Goal: Transaction & Acquisition: Purchase product/service

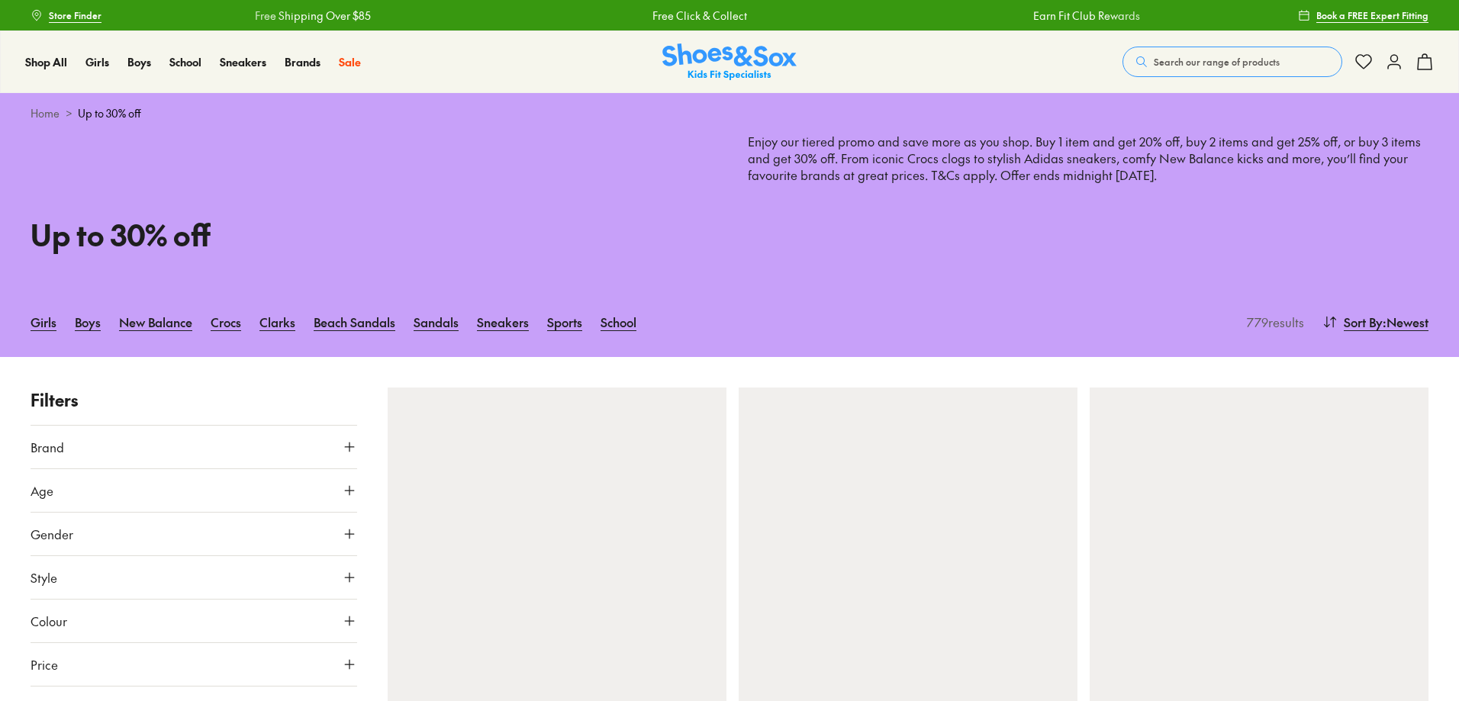
type input "***"
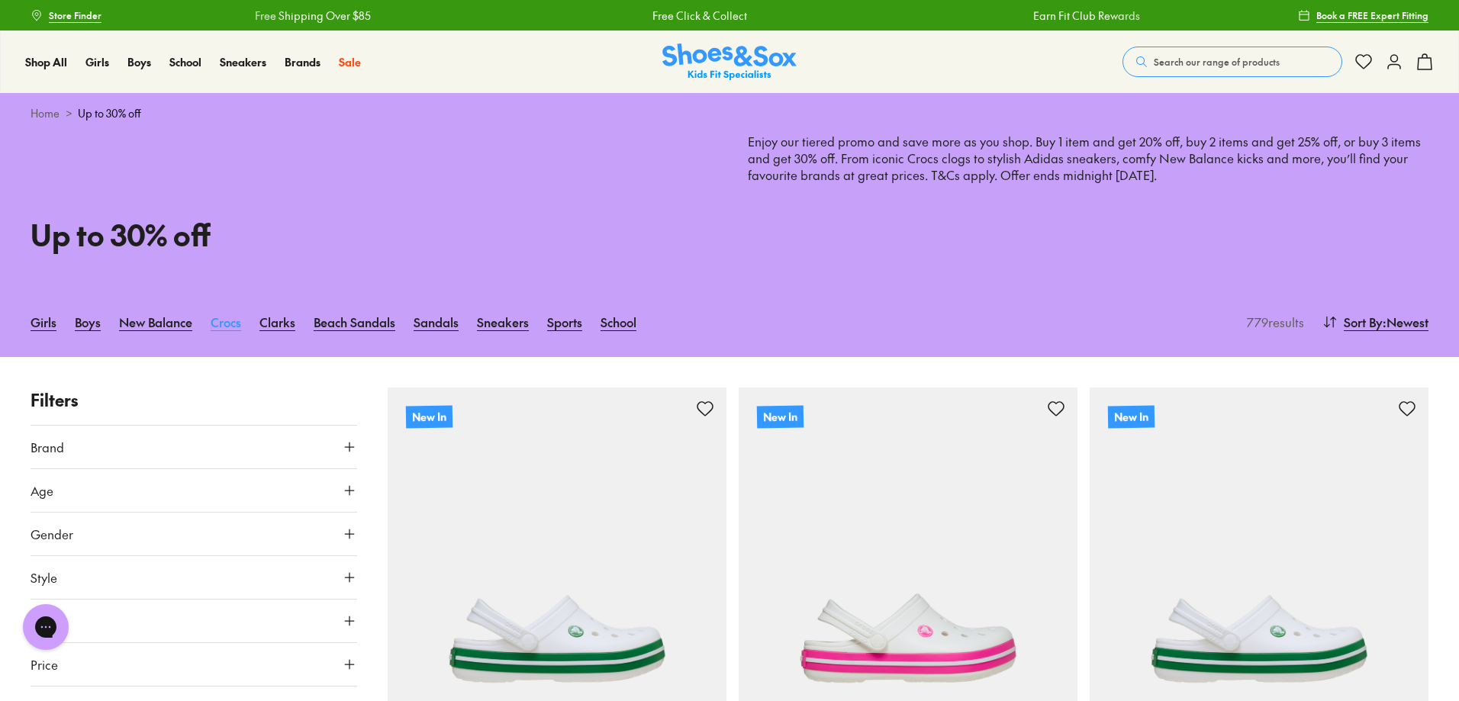
click at [227, 321] on link "Crocs" at bounding box center [226, 322] width 31 height 34
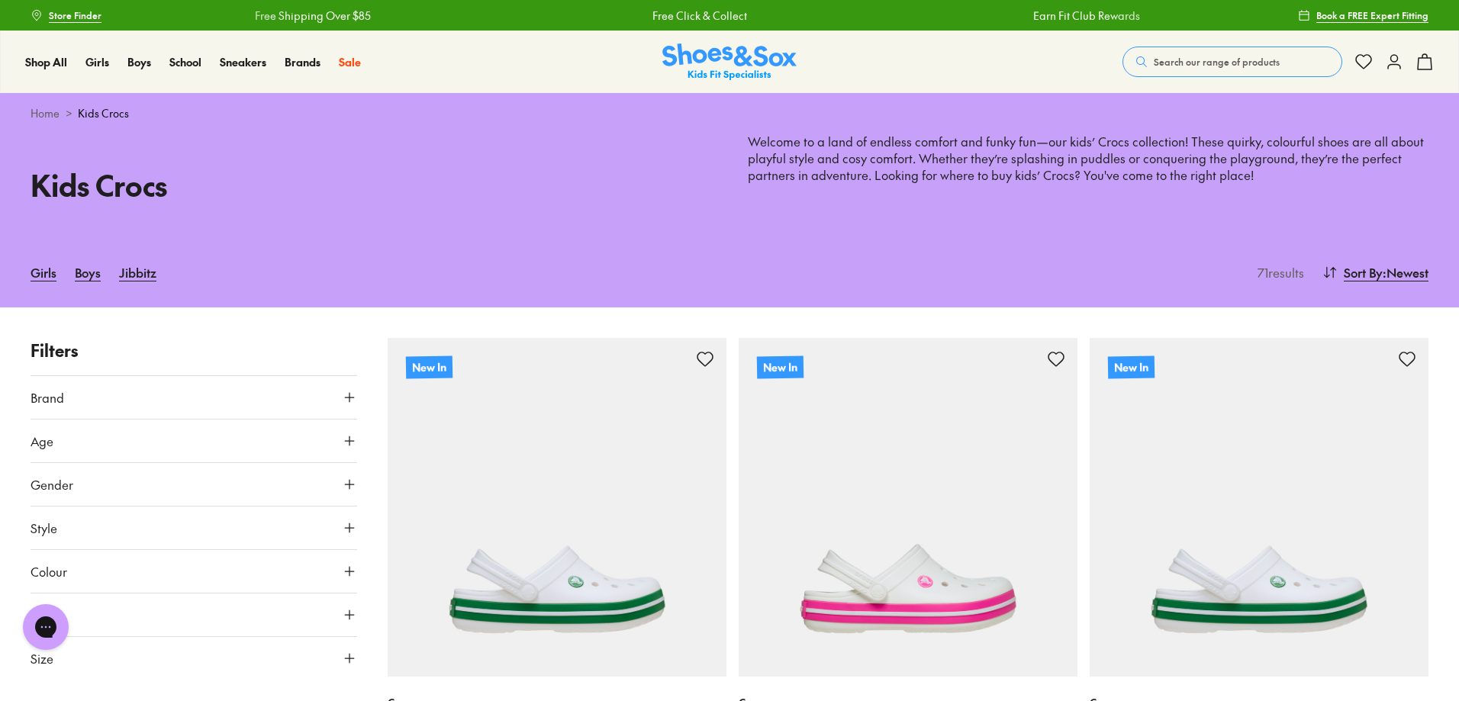
click at [350, 438] on use at bounding box center [349, 441] width 9 height 9
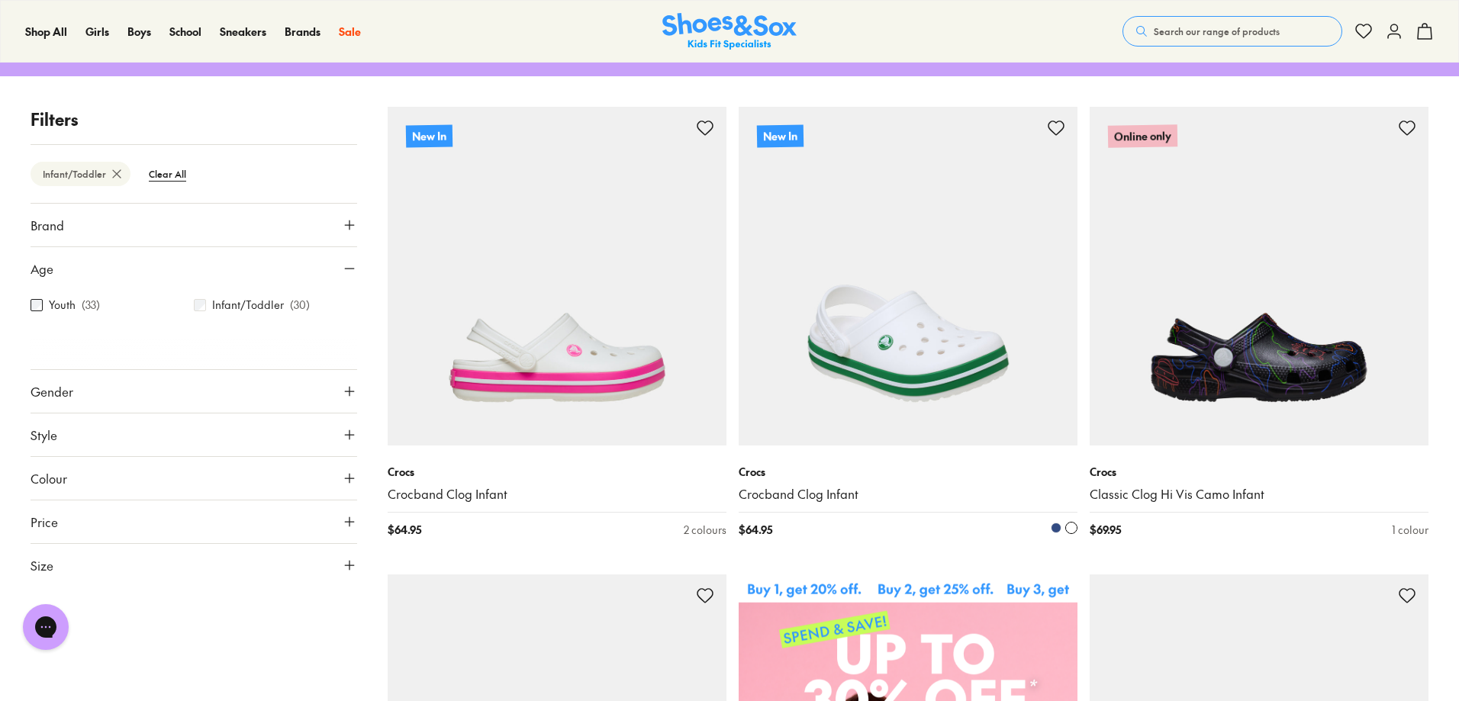
scroll to position [269, 0]
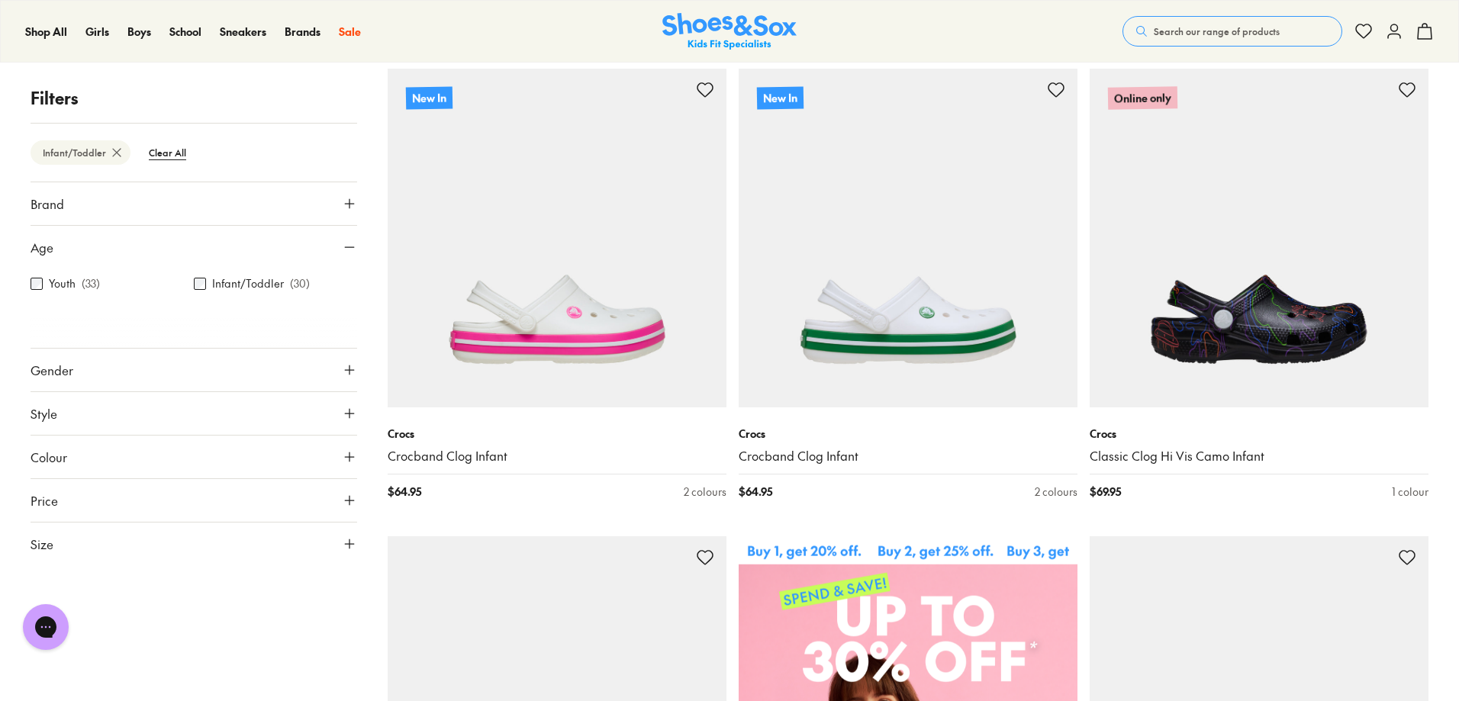
click at [343, 458] on icon at bounding box center [349, 457] width 15 height 15
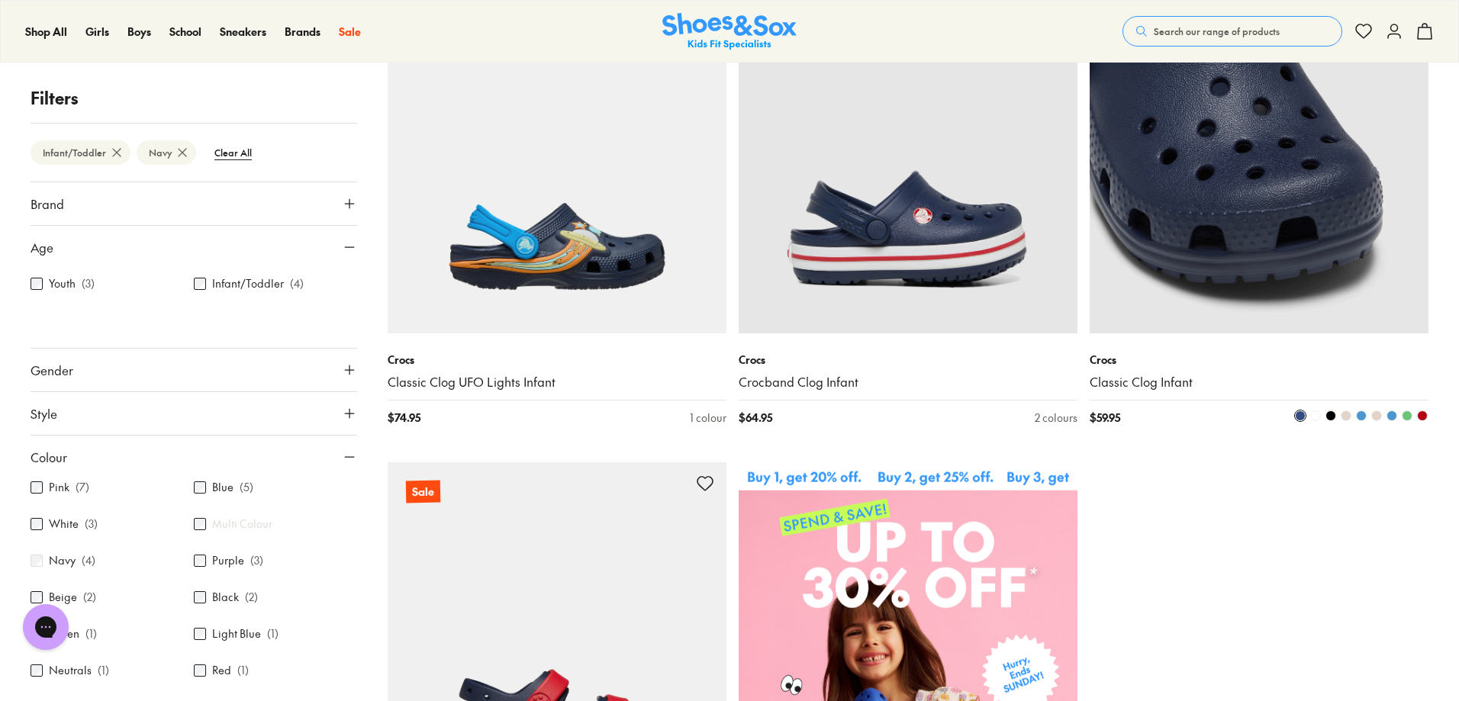
scroll to position [267, 0]
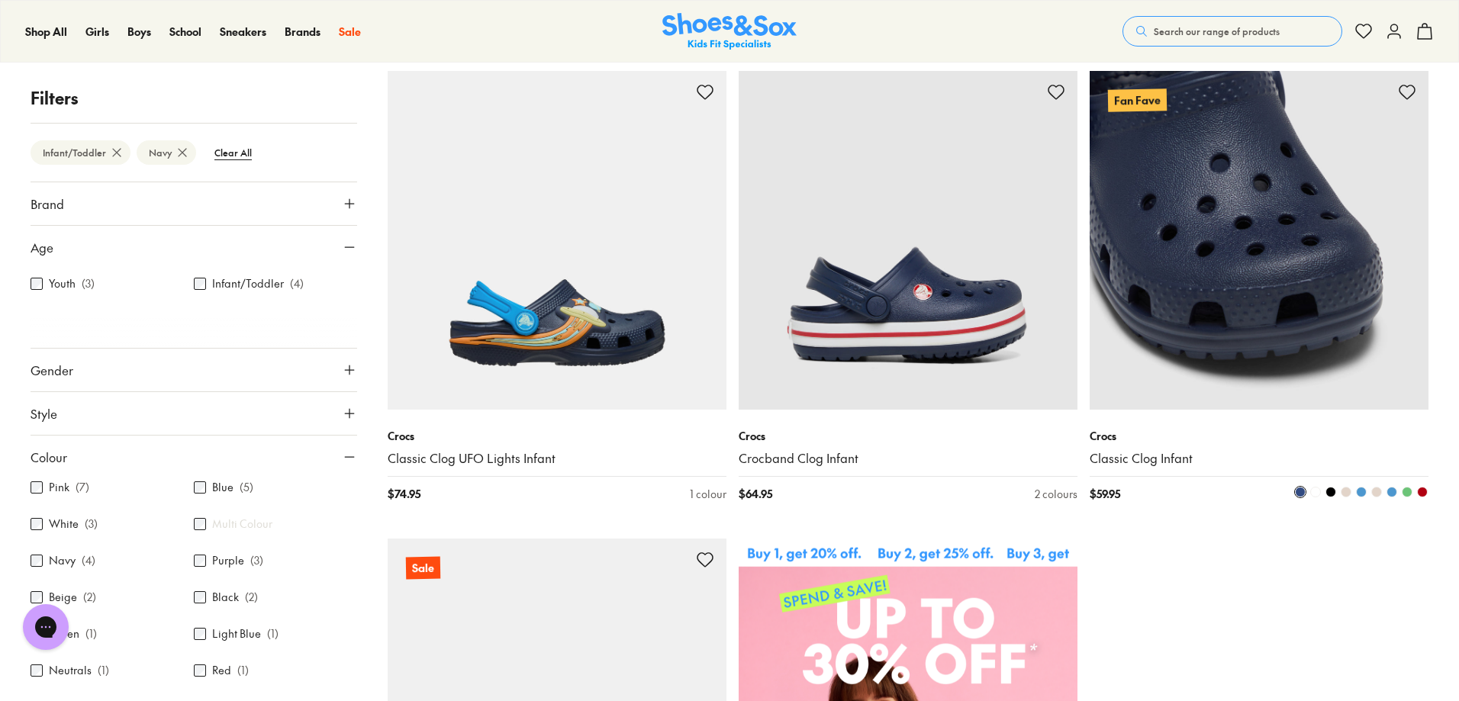
click at [1271, 266] on img at bounding box center [1259, 240] width 339 height 339
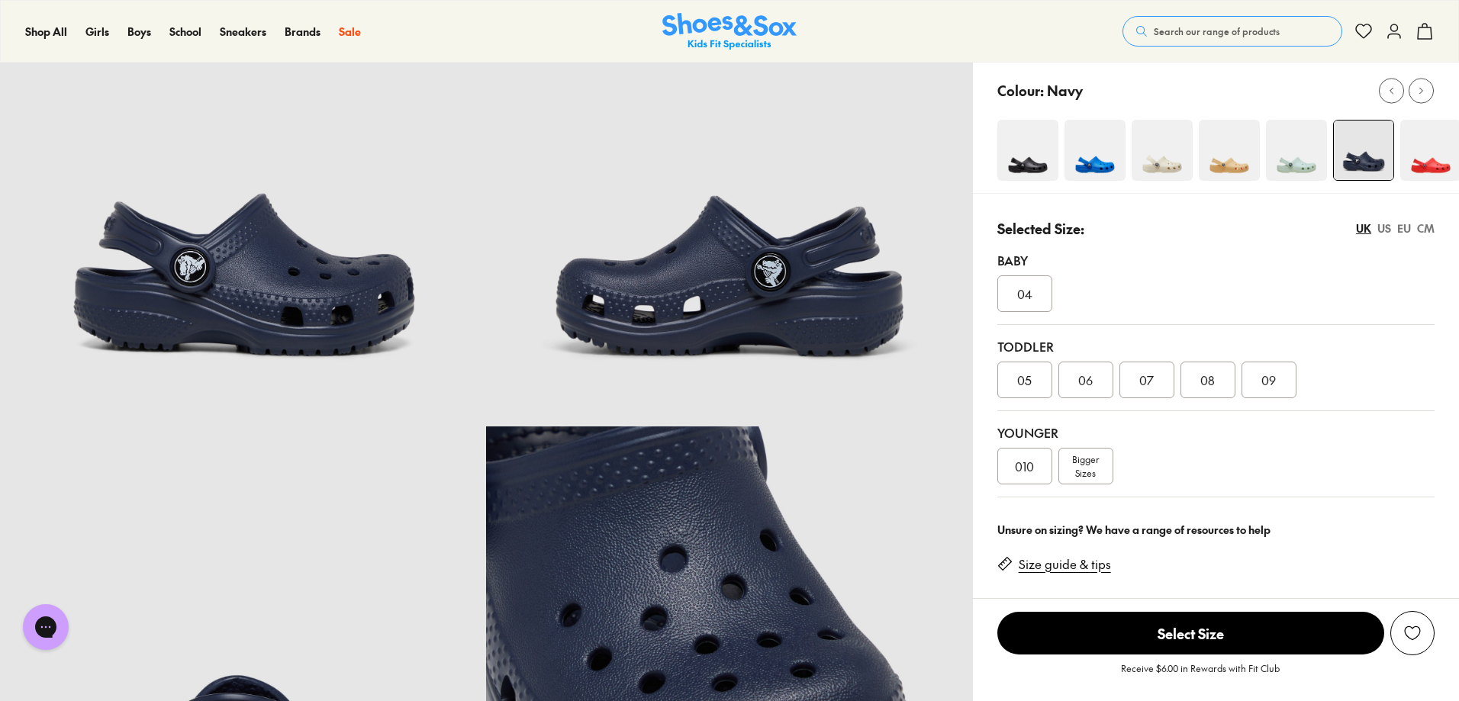
select select "*"
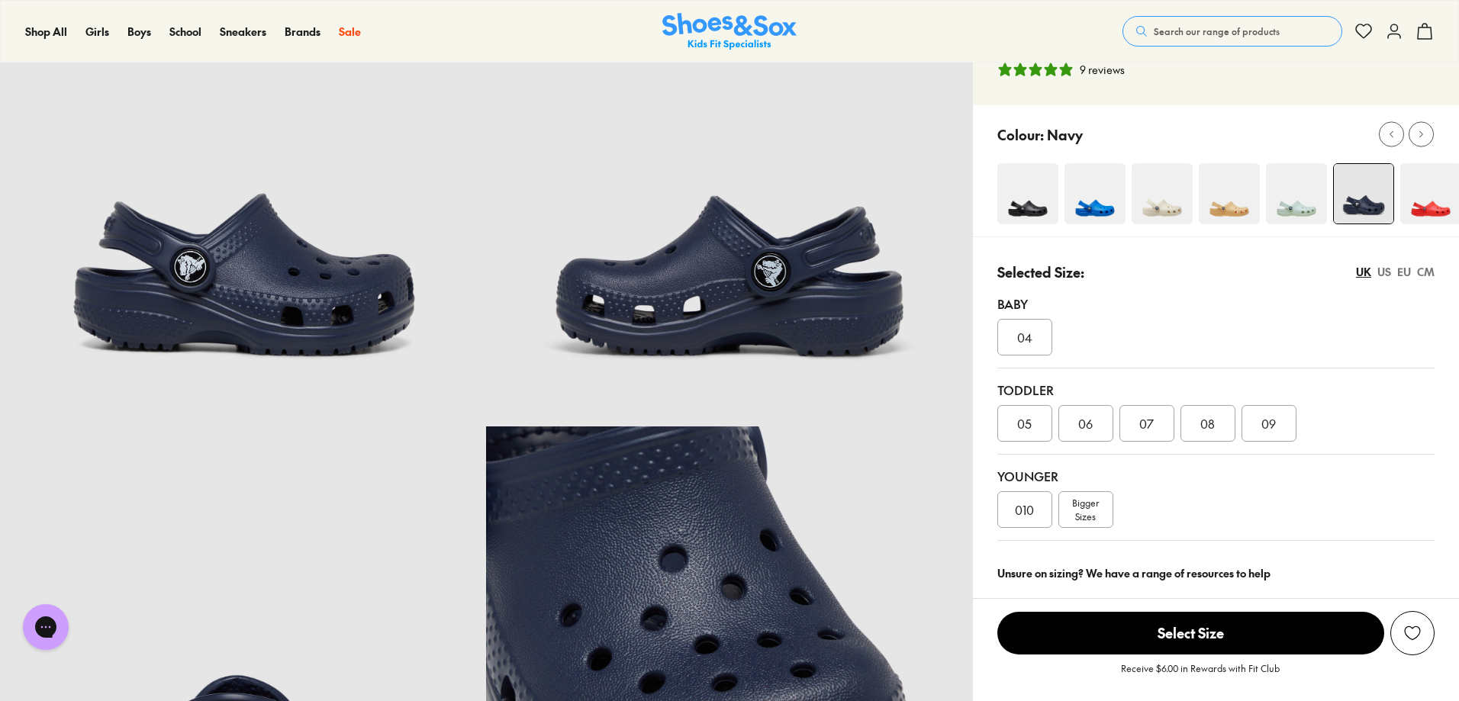
click at [1423, 272] on div "CM" at bounding box center [1426, 272] width 18 height 16
click at [1211, 426] on span "14.9" at bounding box center [1207, 423] width 21 height 18
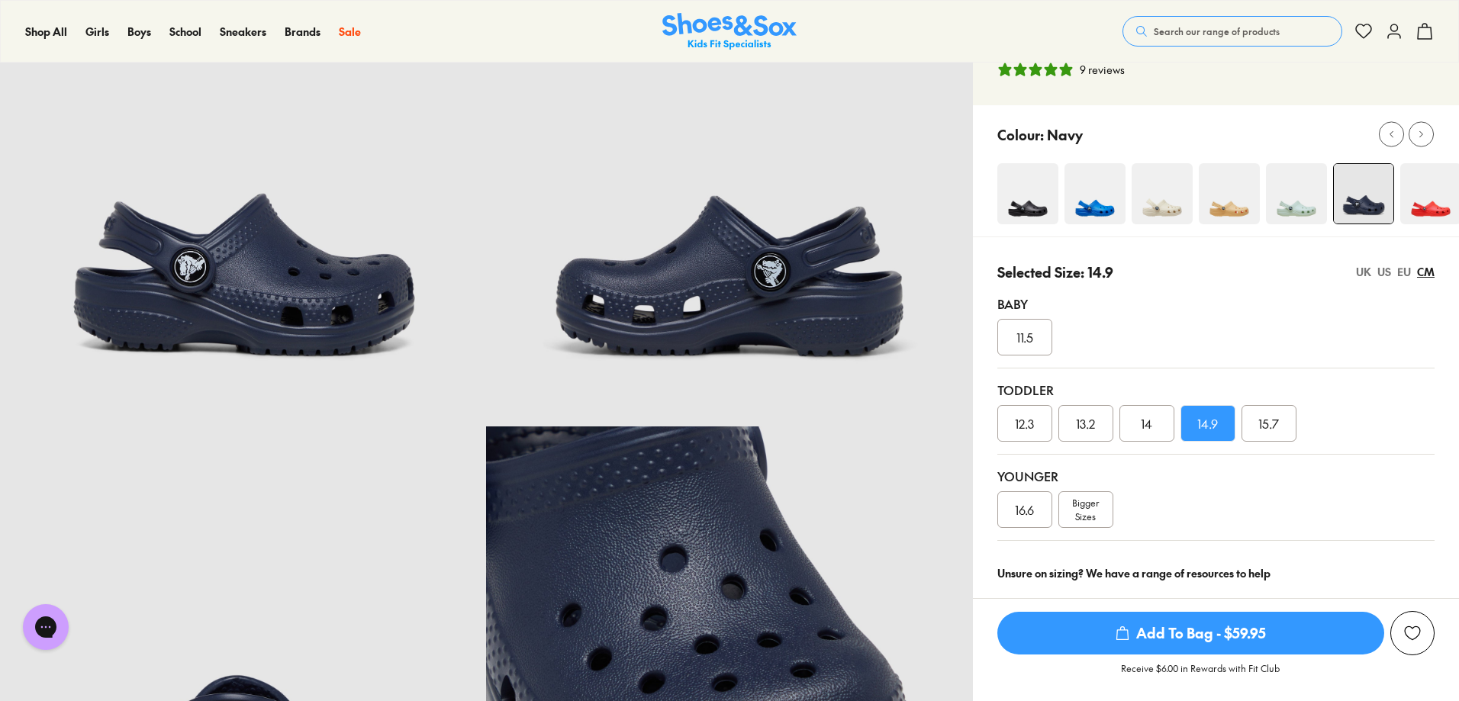
click at [1363, 271] on div "UK" at bounding box center [1363, 272] width 15 height 16
click at [1425, 270] on div "CM" at bounding box center [1426, 272] width 18 height 16
click at [1218, 636] on span "Add To Bag - $59.95" at bounding box center [1190, 633] width 387 height 43
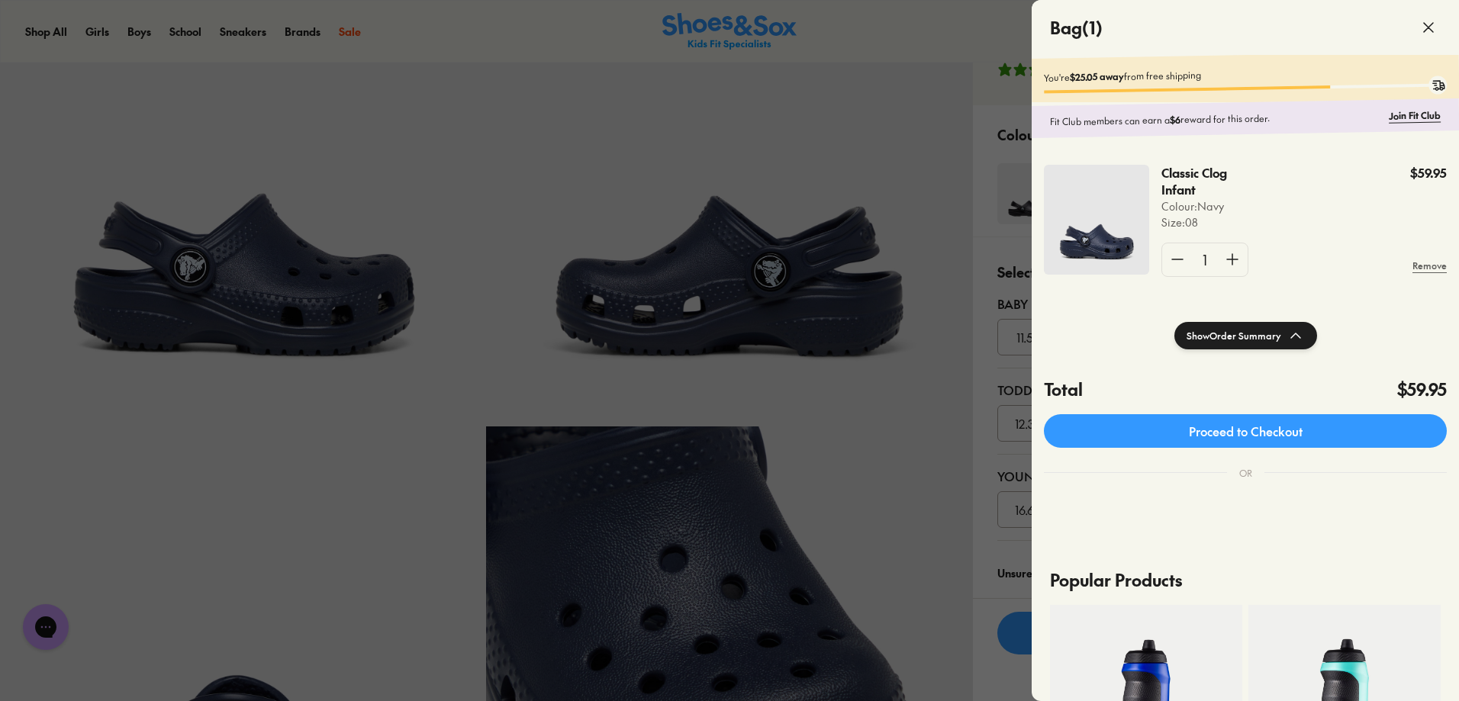
click at [410, 39] on div at bounding box center [729, 350] width 1459 height 701
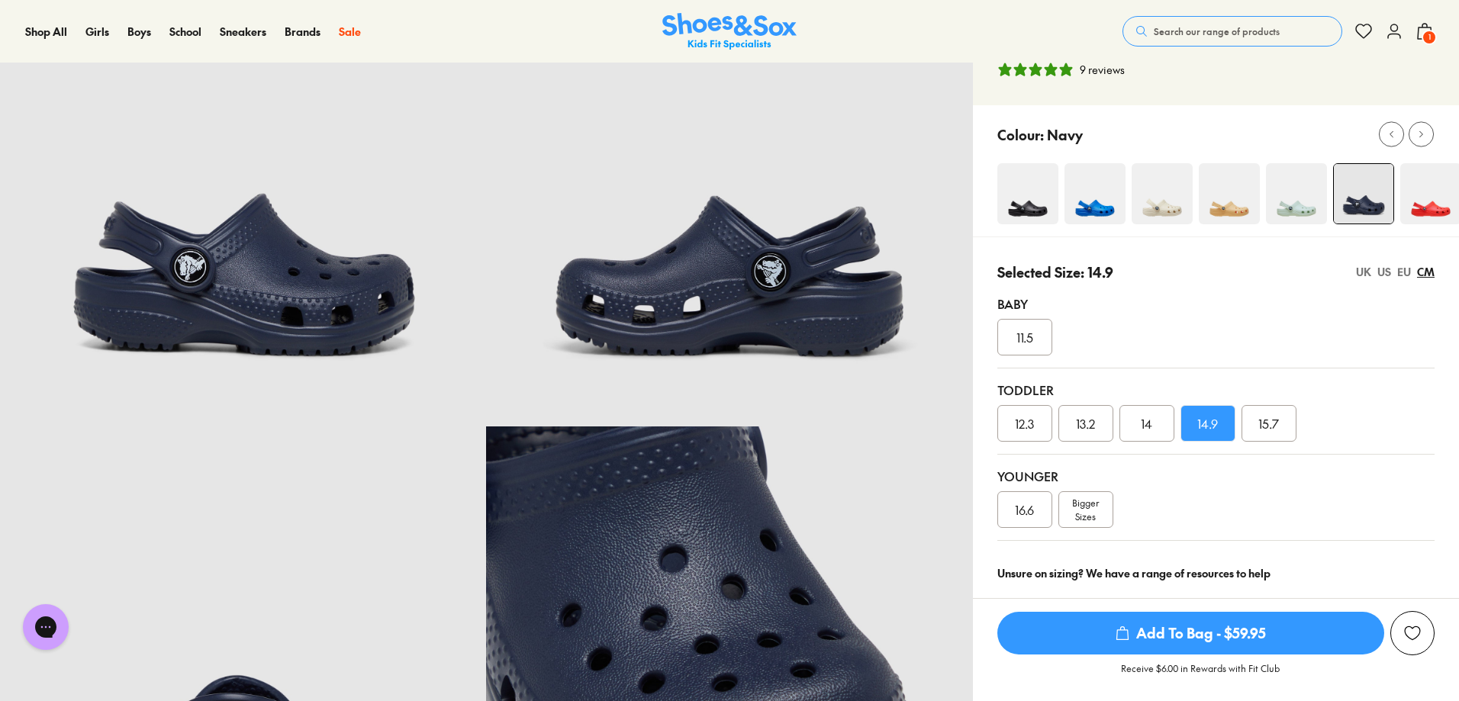
click at [1163, 31] on span "Search our range of products" at bounding box center [1217, 31] width 126 height 14
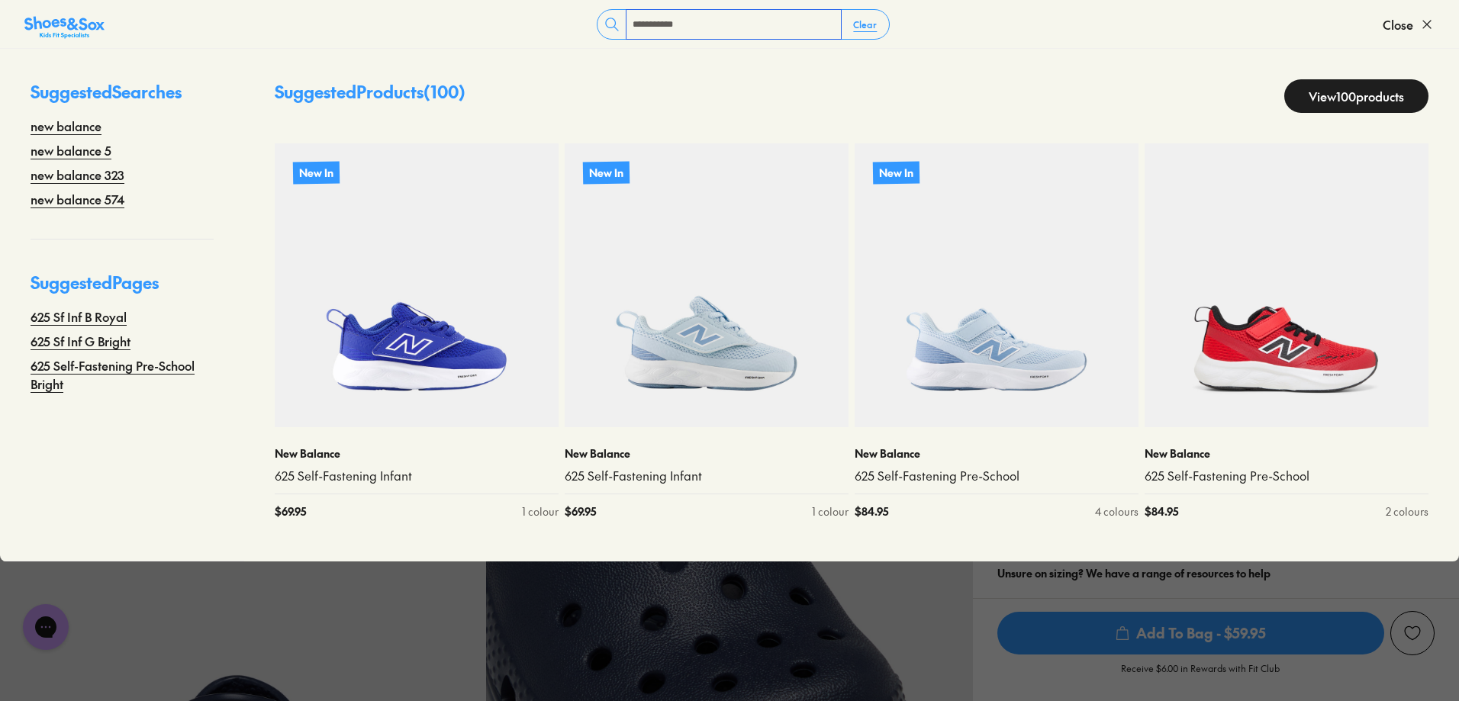
type input "**********"
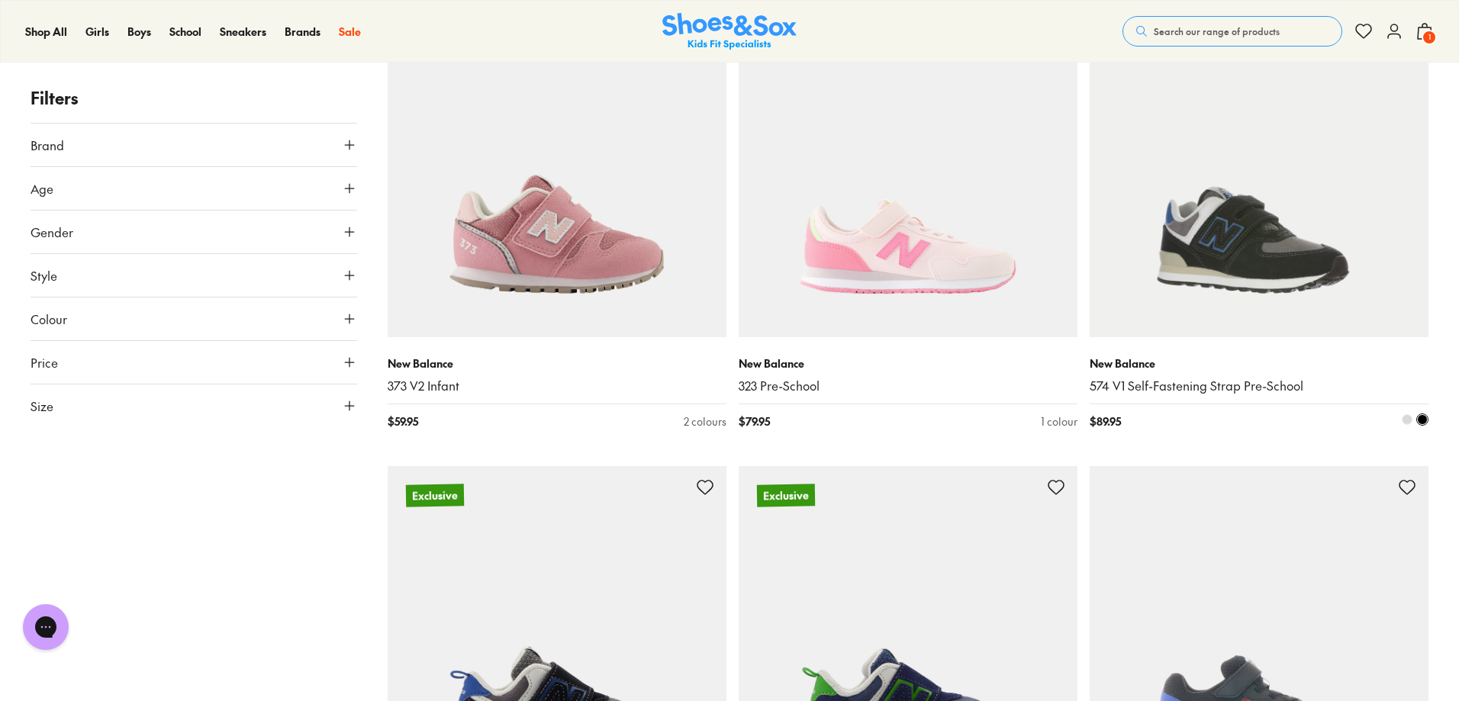
scroll to position [2080, 0]
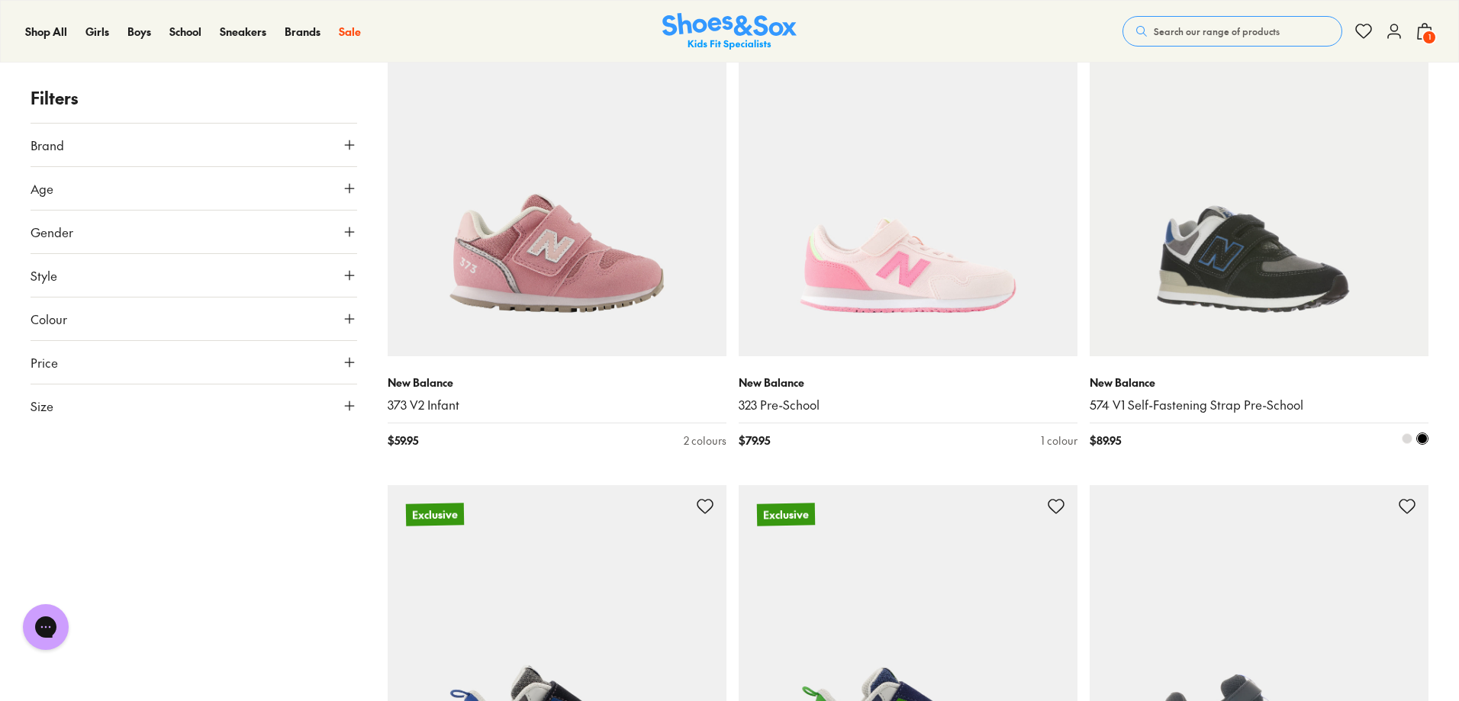
click at [1255, 259] on img at bounding box center [1259, 187] width 339 height 339
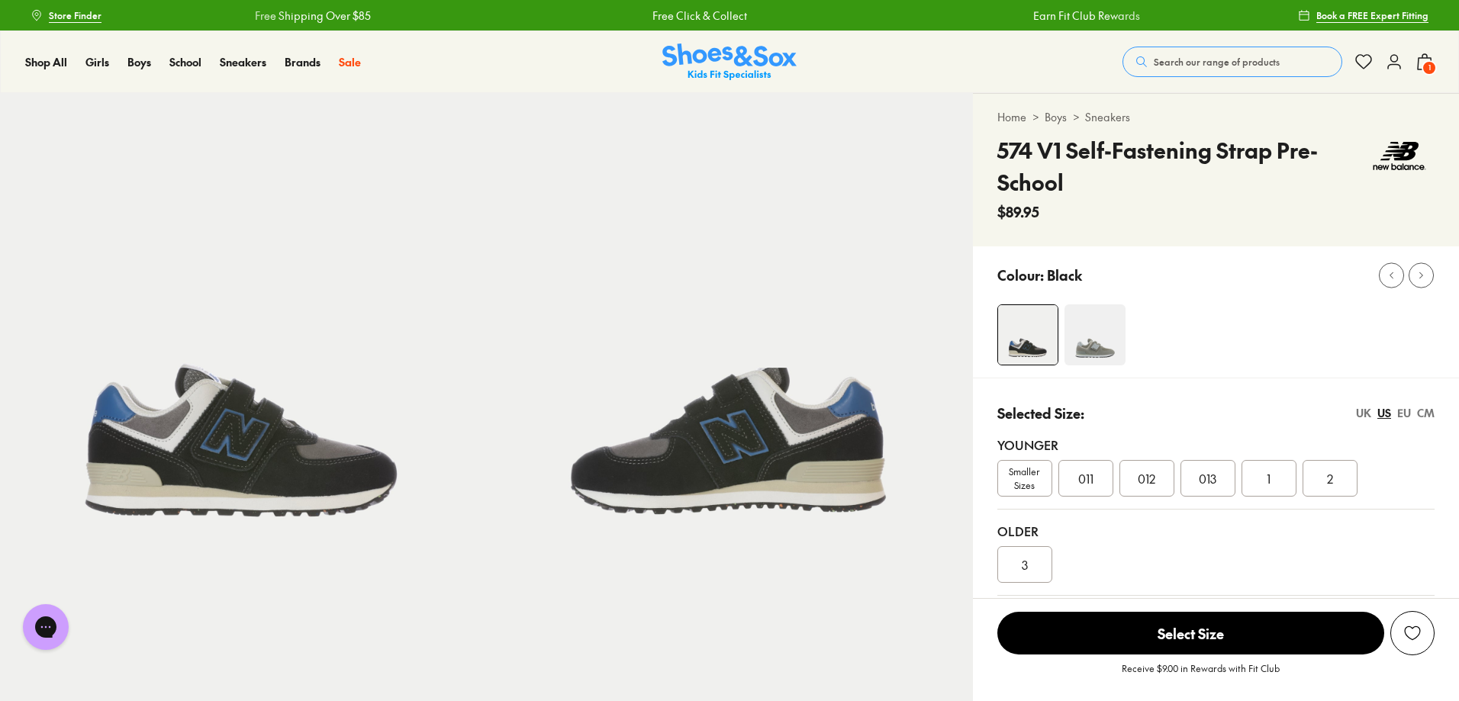
select select "*"
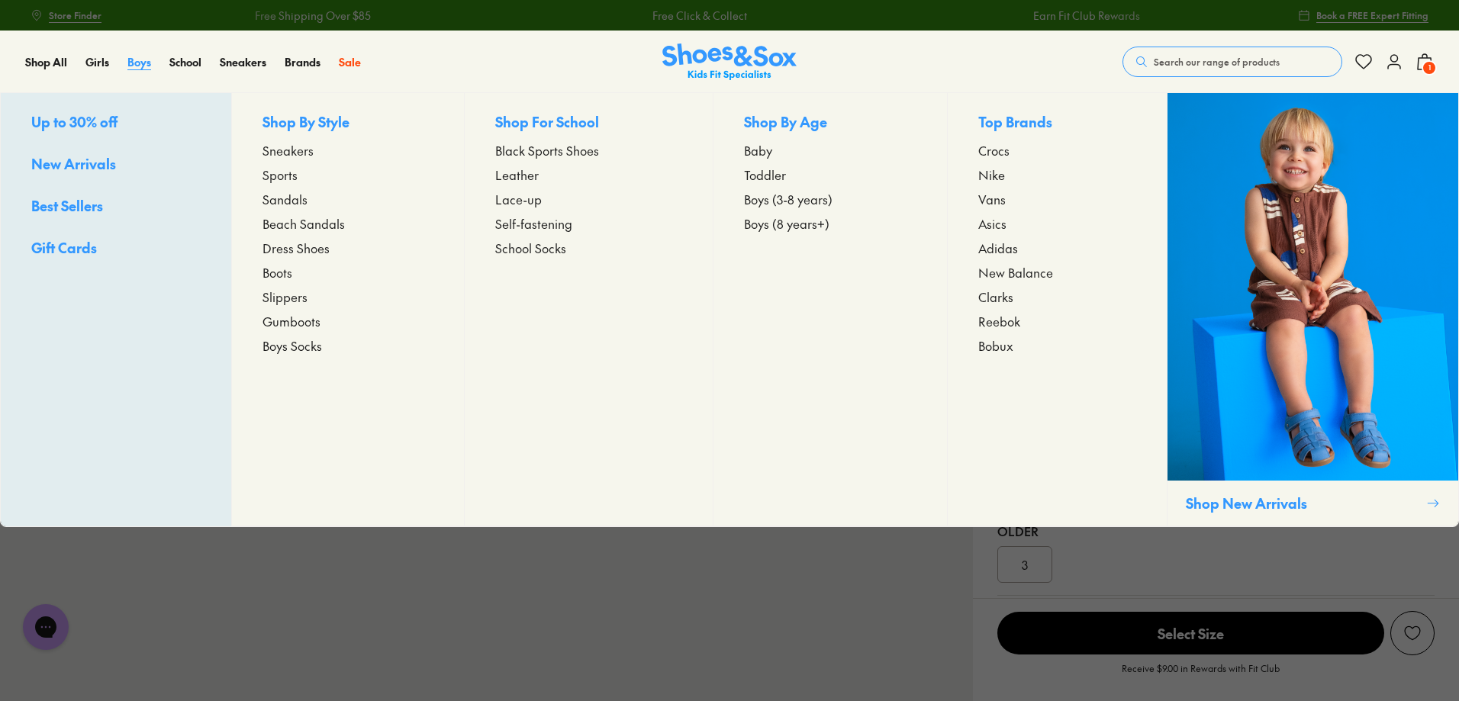
click at [131, 63] on span "Boys" at bounding box center [139, 61] width 24 height 15
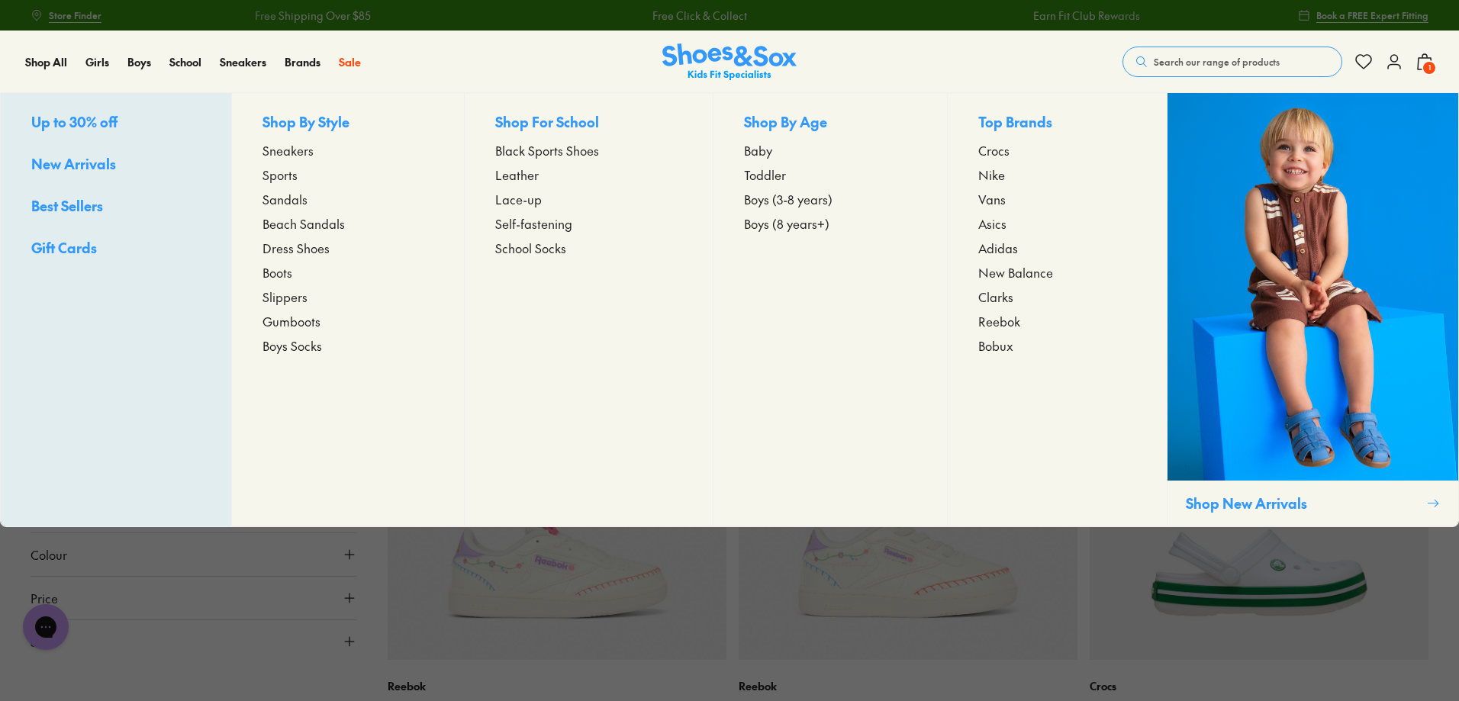
click at [761, 173] on span "Toddler" at bounding box center [765, 175] width 42 height 18
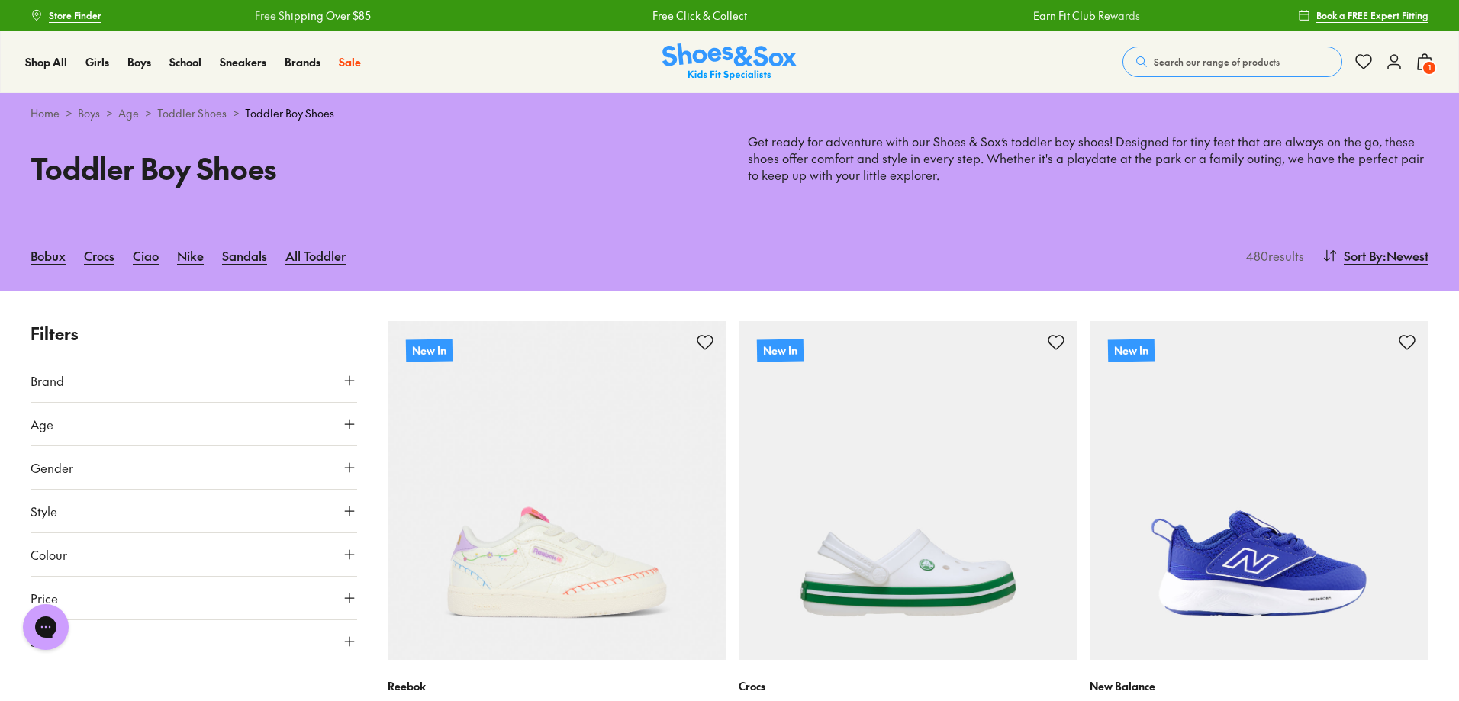
click at [351, 379] on icon at bounding box center [349, 380] width 15 height 15
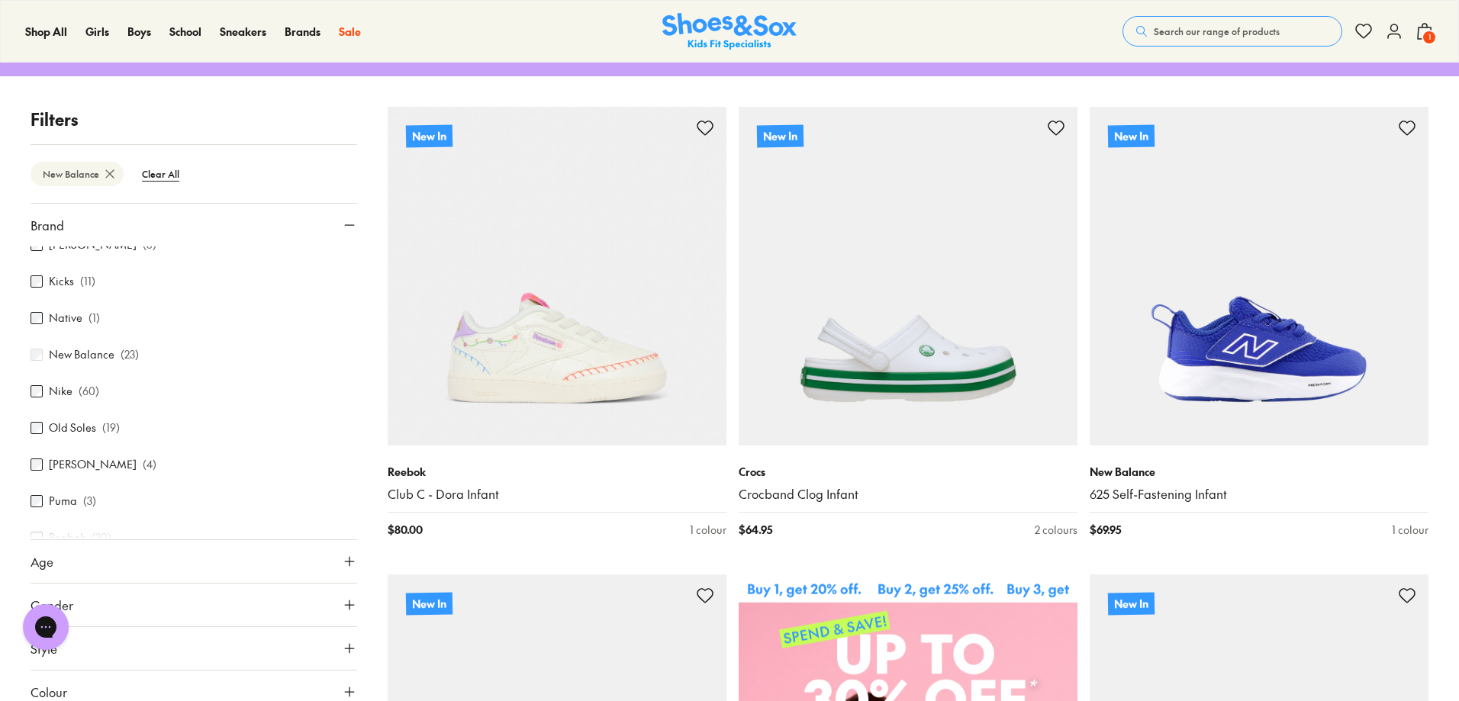
type input "***"
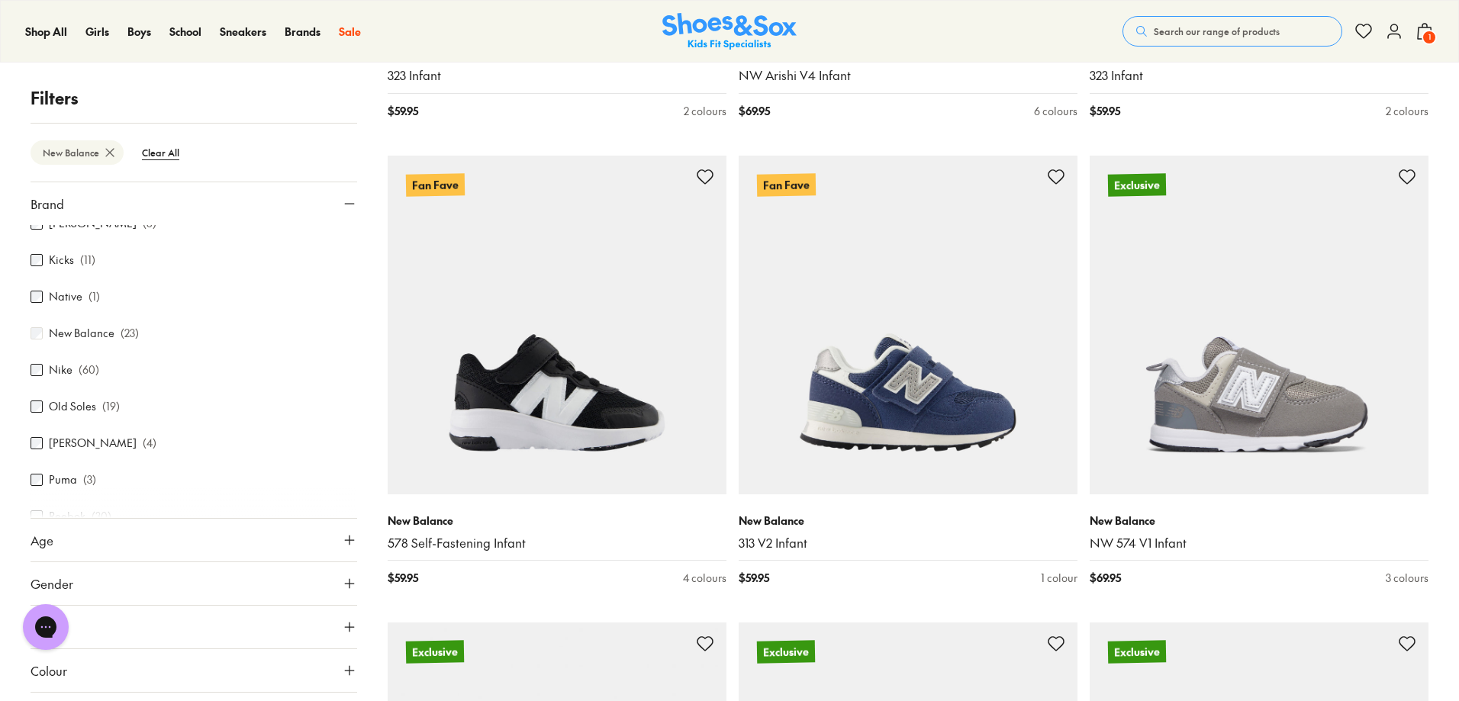
scroll to position [1588, 0]
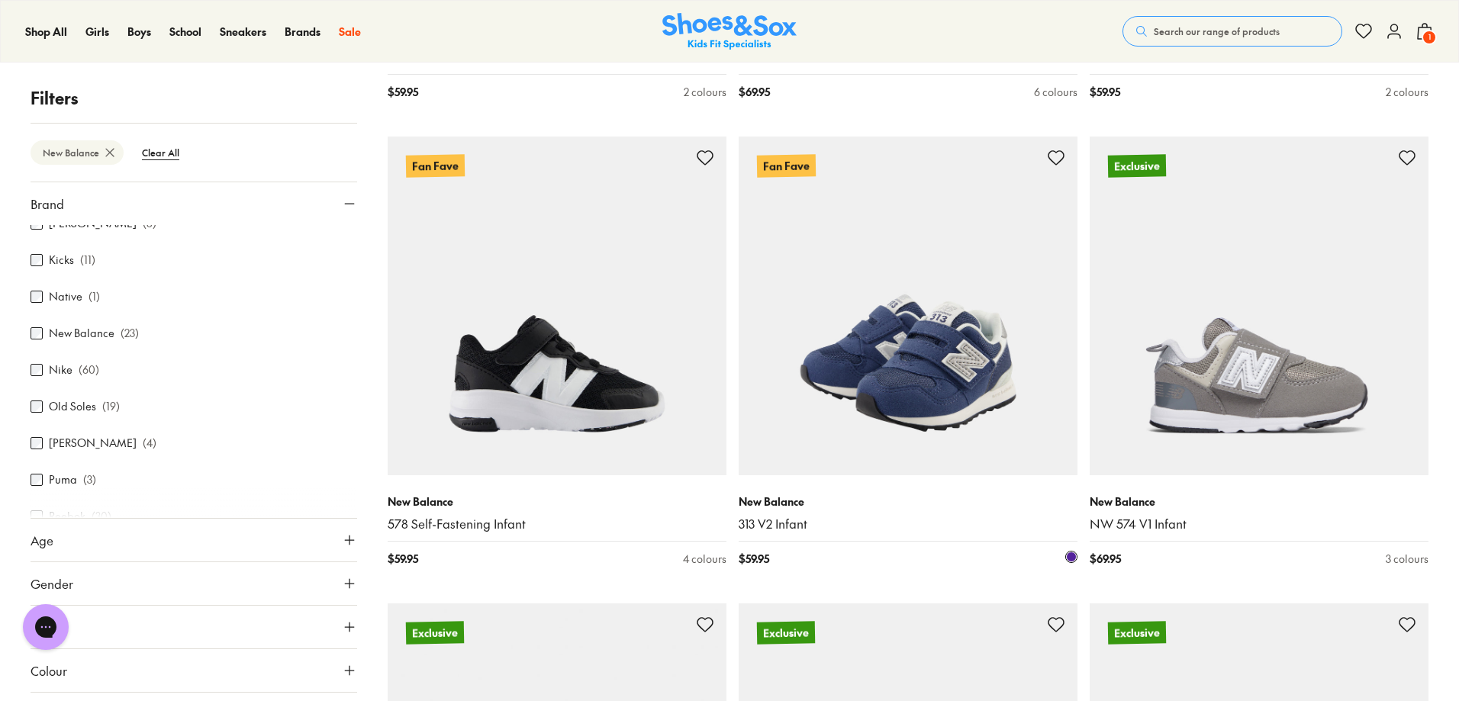
click at [904, 366] on img at bounding box center [908, 306] width 339 height 339
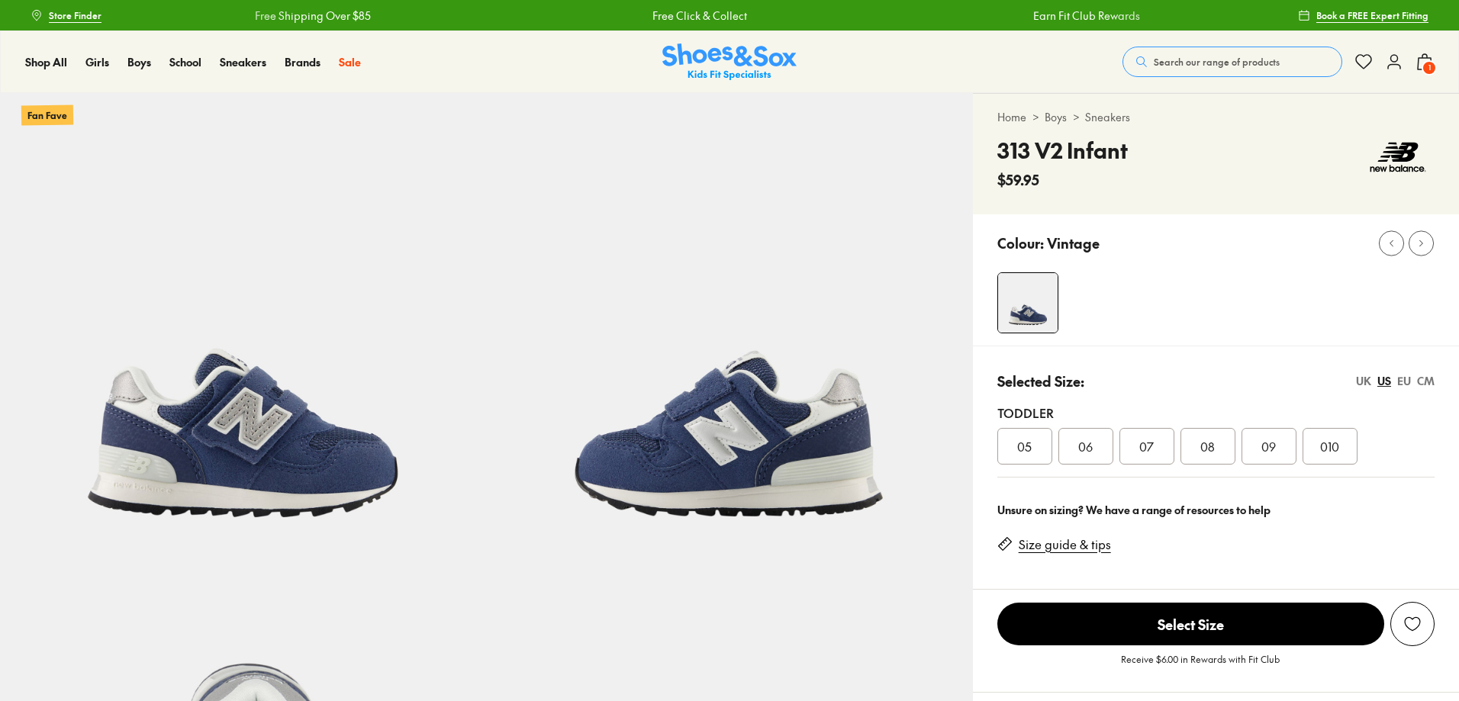
click at [1205, 446] on span "08" at bounding box center [1207, 446] width 15 height 18
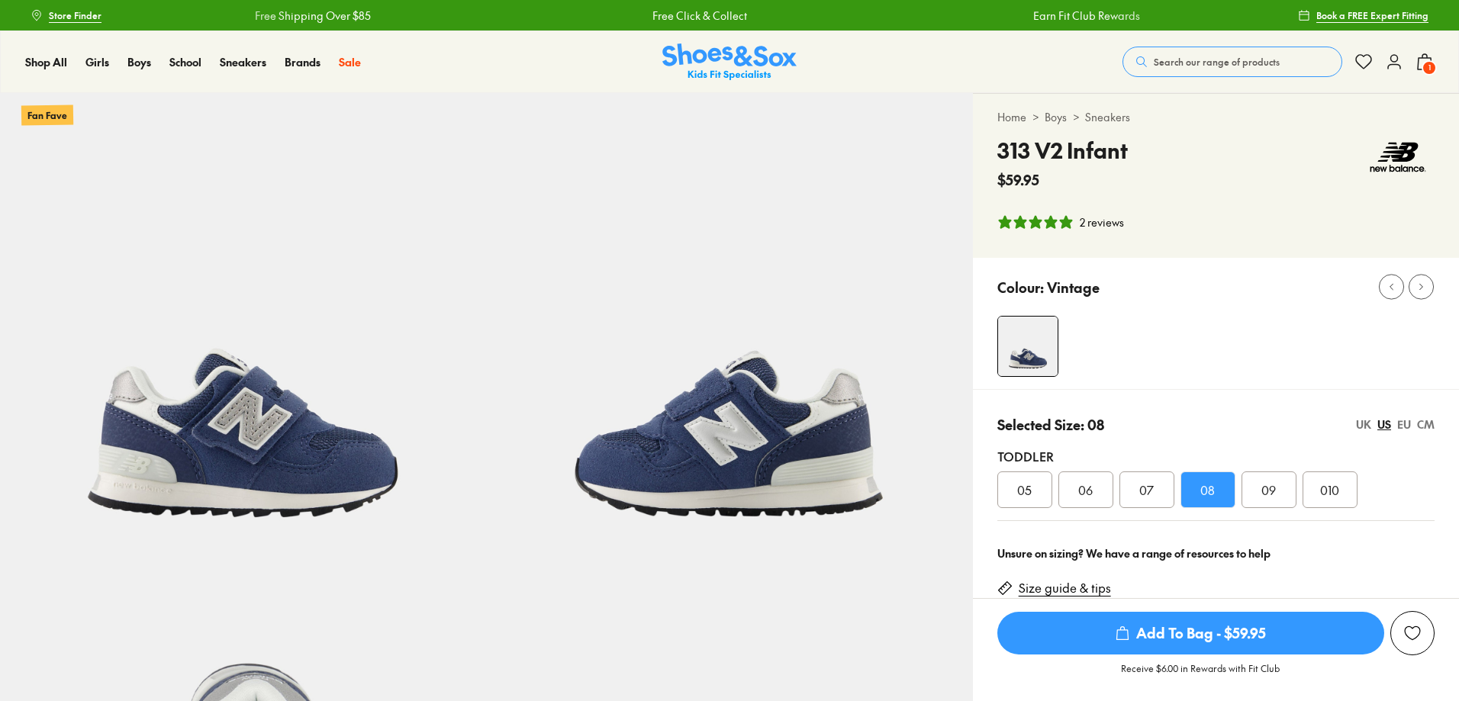
select select "*"
click at [1423, 421] on div "CM" at bounding box center [1426, 425] width 18 height 16
click at [1277, 497] on span "15.5" at bounding box center [1268, 490] width 21 height 18
click at [1249, 633] on span "Add To Bag - $59.95" at bounding box center [1190, 633] width 387 height 43
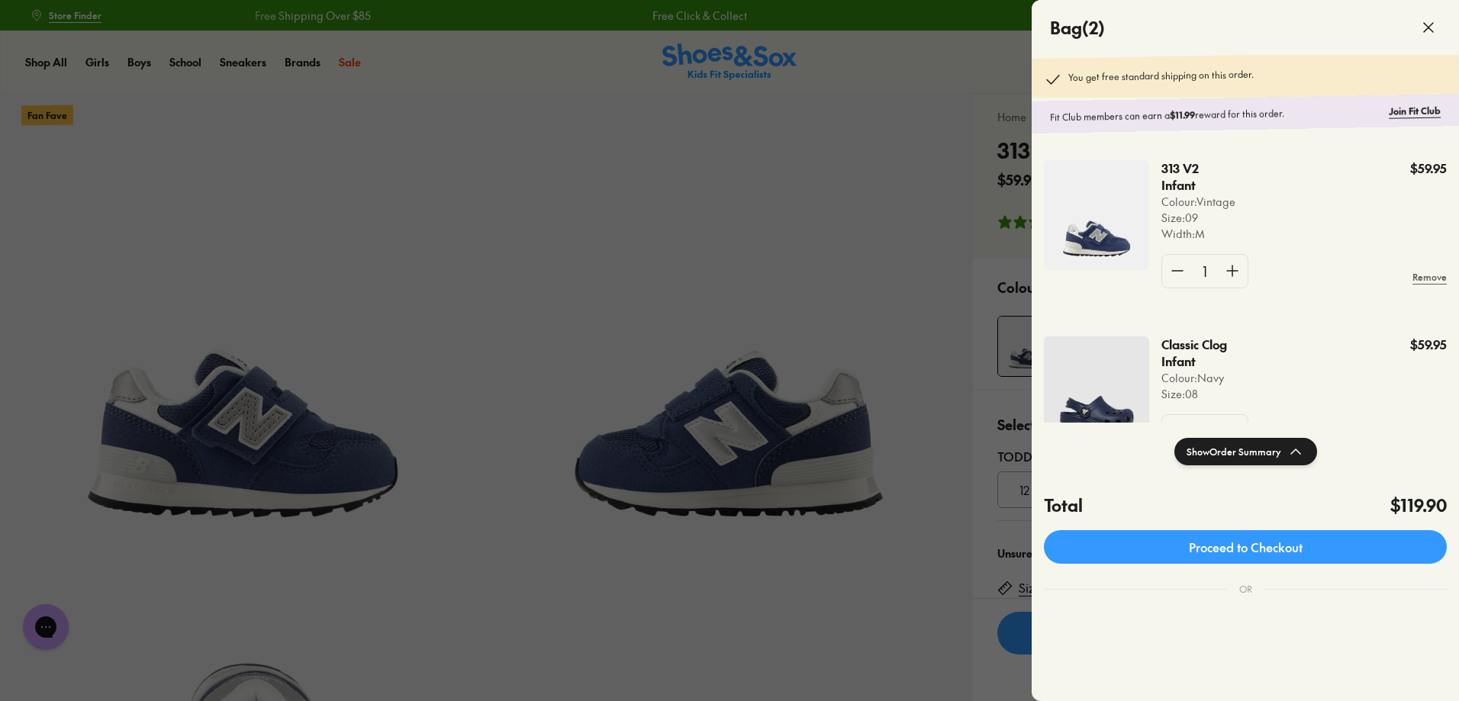
click at [952, 64] on div at bounding box center [729, 350] width 1459 height 701
